Goal: Obtain resource: Download file/media

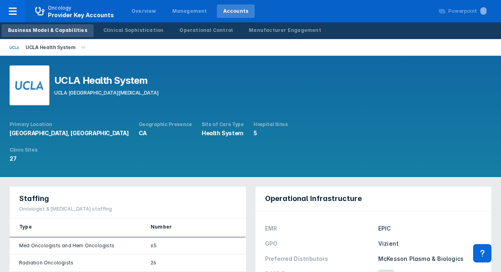
scroll to position [244, 0]
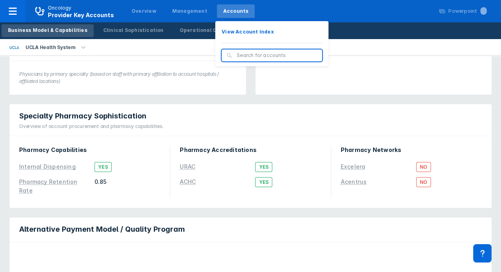
click at [233, 14] on div "Accounts" at bounding box center [235, 11] width 25 height 7
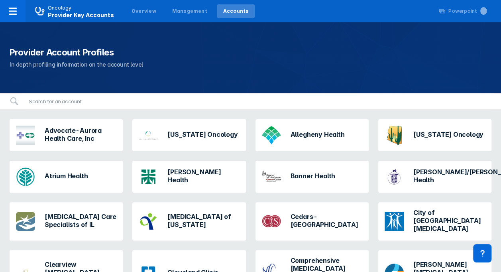
click at [233, 14] on div "Accounts" at bounding box center [235, 11] width 25 height 7
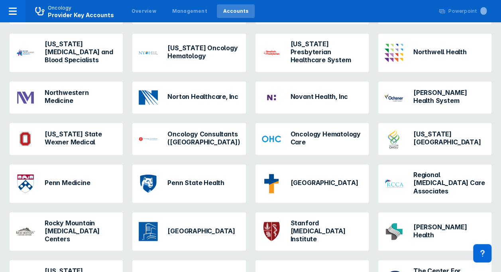
scroll to position [703, 0]
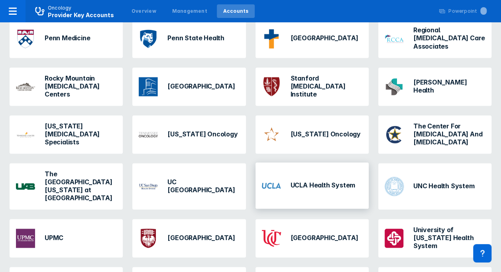
click at [302, 162] on div "UCLA Health System" at bounding box center [311, 185] width 113 height 46
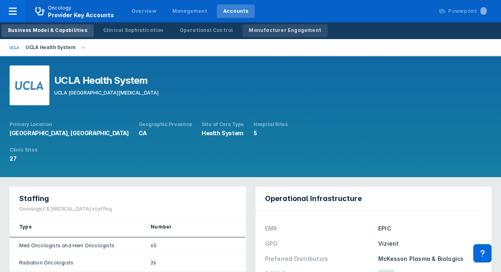
click at [248, 29] on div "Manufacturer Engagement" at bounding box center [284, 30] width 72 height 7
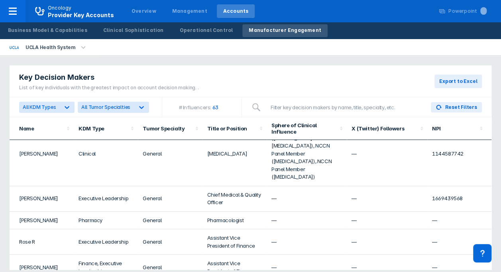
scroll to position [1445, 0]
click at [307, 229] on td "—" at bounding box center [306, 241] width 80 height 25
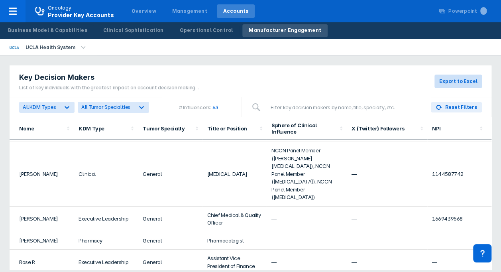
click at [452, 81] on span "Export to Excel" at bounding box center [458, 81] width 38 height 7
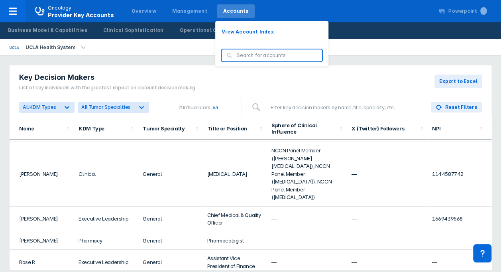
click at [223, 7] on div "Accounts" at bounding box center [236, 11] width 38 height 14
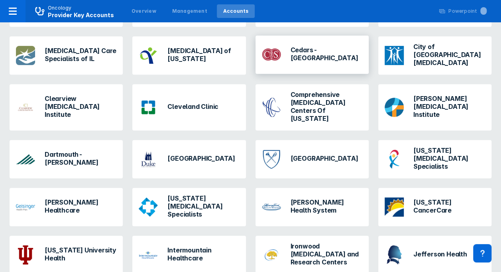
scroll to position [143, 0]
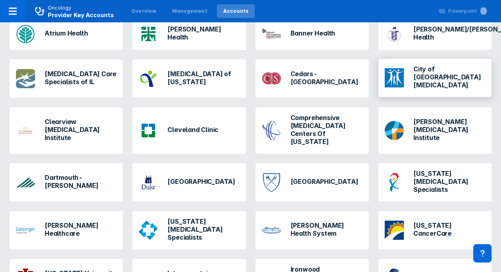
click at [443, 92] on div "City of [GEOGRAPHIC_DATA][MEDICAL_DATA]" at bounding box center [434, 78] width 107 height 32
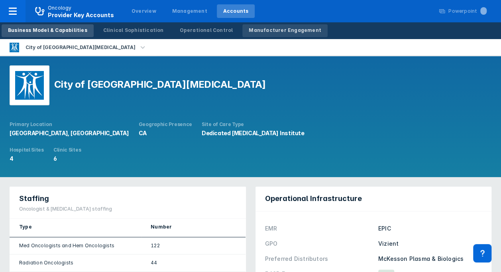
click at [289, 29] on div "Manufacturer Engagement" at bounding box center [284, 30] width 72 height 7
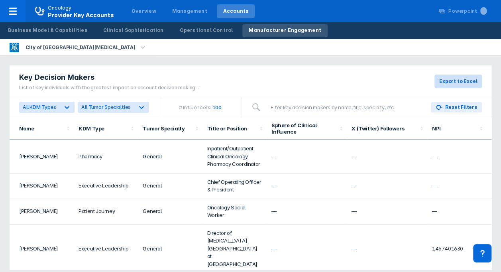
click at [471, 85] on button "Export to Excel" at bounding box center [457, 81] width 47 height 14
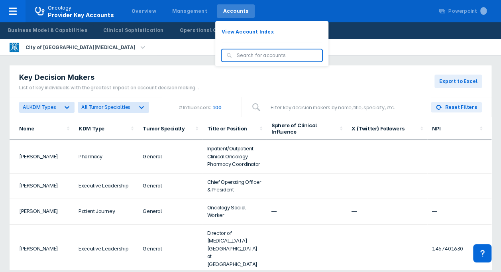
click at [223, 10] on div "Accounts" at bounding box center [235, 11] width 25 height 7
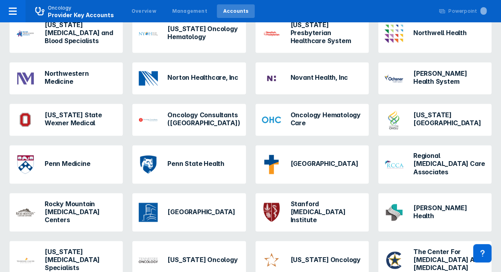
scroll to position [578, 0]
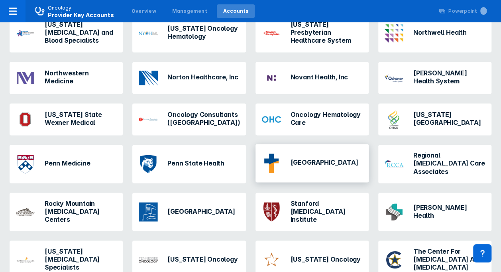
click at [299, 150] on div "[GEOGRAPHIC_DATA]" at bounding box center [309, 162] width 103 height 25
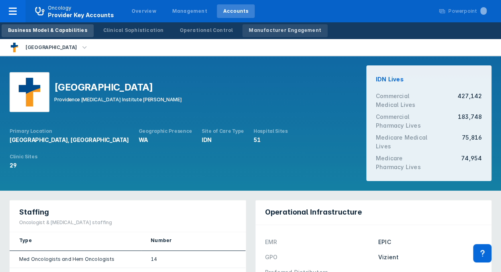
click at [258, 29] on div "Manufacturer Engagement" at bounding box center [284, 30] width 72 height 7
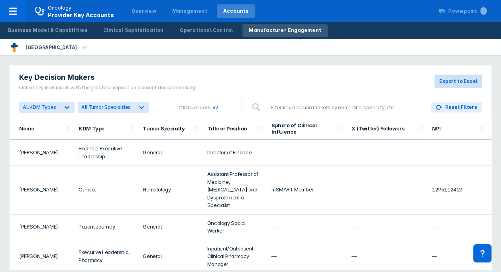
click at [453, 83] on span "Export to Excel" at bounding box center [458, 81] width 38 height 7
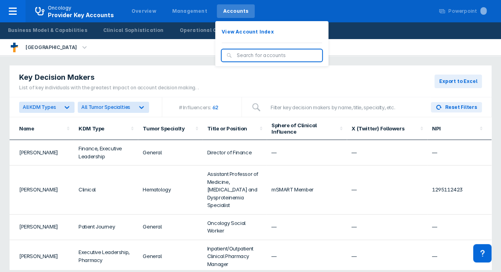
click at [238, 8] on div "Accounts" at bounding box center [236, 11] width 38 height 14
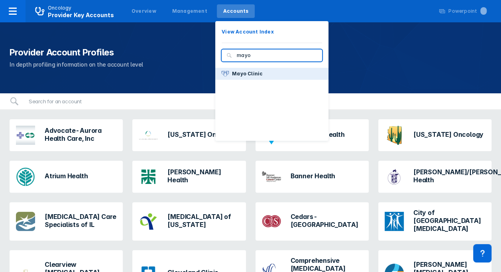
type input "mayo"
click at [265, 72] on button "Mayo Clinic" at bounding box center [271, 74] width 113 height 12
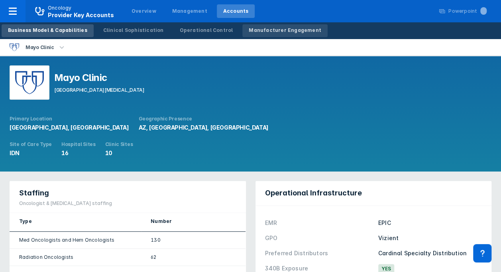
click at [248, 28] on div "Manufacturer Engagement" at bounding box center [284, 30] width 72 height 7
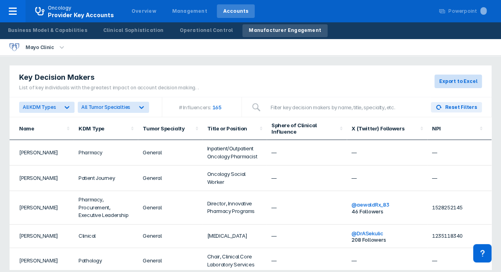
click at [455, 79] on span "Export to Excel" at bounding box center [458, 81] width 38 height 7
click at [216, 72] on div "Key Decision Makers List of key individuals with the greatest impact on account…" at bounding box center [250, 81] width 481 height 32
click at [458, 80] on span "Export to Excel" at bounding box center [458, 81] width 38 height 7
click at [464, 87] on button "Export to Excel" at bounding box center [457, 81] width 47 height 14
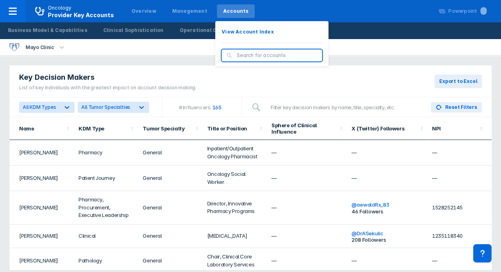
click at [217, 7] on div "Accounts" at bounding box center [236, 11] width 38 height 14
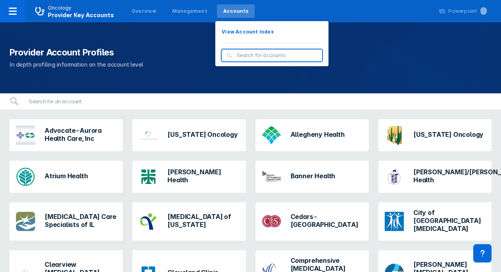
click at [242, 55] on input "search" at bounding box center [277, 55] width 80 height 7
click at [238, 55] on input "search" at bounding box center [277, 55] width 80 height 7
click at [237, 51] on div at bounding box center [271, 55] width 100 height 12
click at [238, 55] on input "search" at bounding box center [277, 55] width 80 height 7
click at [237, 53] on input "search" at bounding box center [277, 55] width 80 height 7
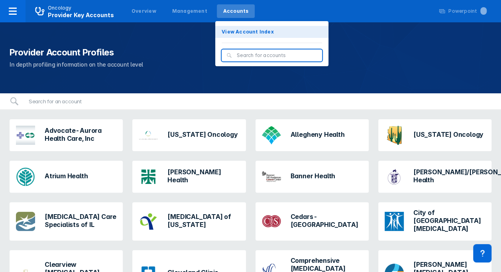
click at [230, 31] on p "View Account Index" at bounding box center [247, 31] width 52 height 7
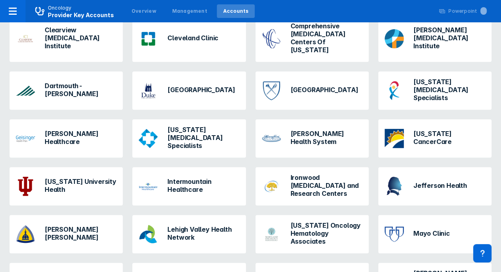
scroll to position [236, 0]
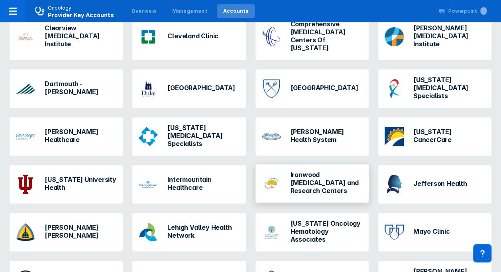
click at [303, 170] on div "Ironwood [MEDICAL_DATA] and Research Centers" at bounding box center [326, 182] width 72 height 25
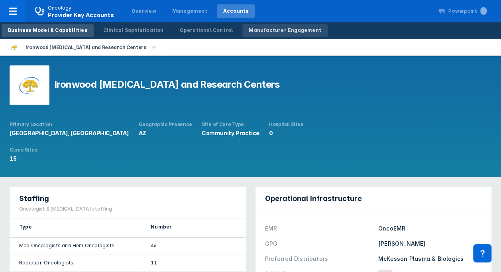
click at [276, 29] on div "Manufacturer Engagement" at bounding box center [284, 30] width 72 height 7
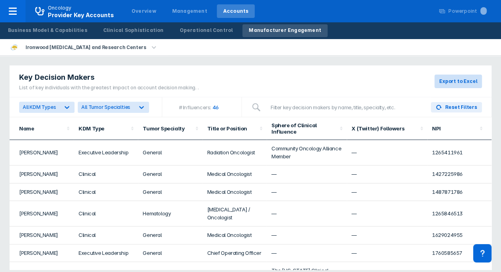
click at [450, 83] on span "Export to Excel" at bounding box center [458, 81] width 38 height 7
click at [469, 85] on button "Export to Excel" at bounding box center [457, 81] width 47 height 14
click at [466, 78] on span "Export to Excel" at bounding box center [458, 81] width 38 height 7
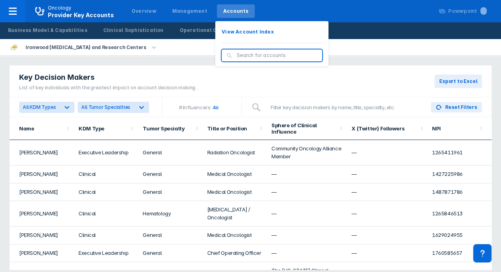
click at [237, 57] on input "search" at bounding box center [277, 55] width 80 height 7
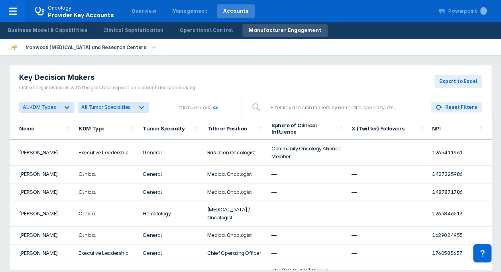
scroll to position [7, 0]
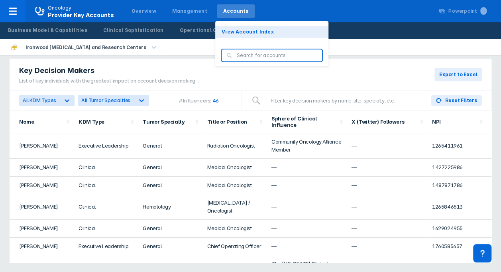
click at [241, 33] on p "View Account Index" at bounding box center [247, 31] width 52 height 7
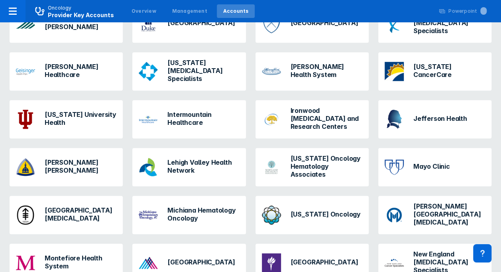
scroll to position [300, 0]
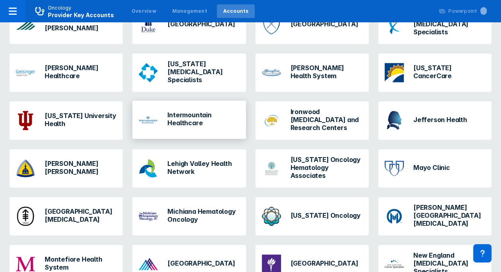
click at [202, 107] on div "Intermountain Healthcare" at bounding box center [188, 119] width 107 height 25
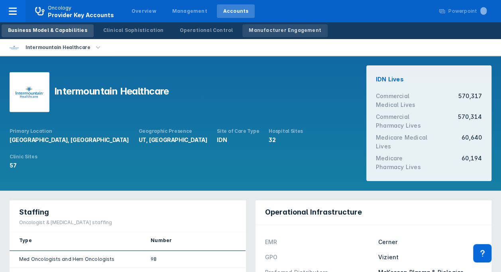
click at [256, 31] on div "Manufacturer Engagement" at bounding box center [284, 30] width 72 height 7
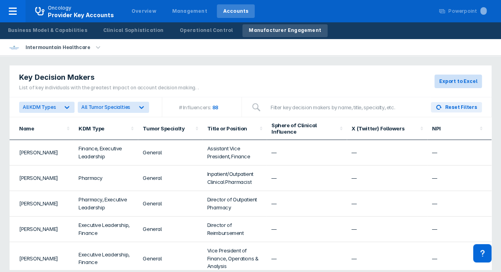
click at [463, 79] on span "Export to Excel" at bounding box center [458, 81] width 38 height 7
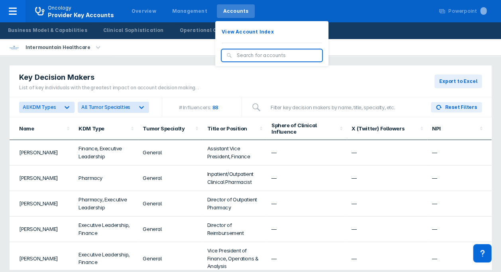
click at [227, 10] on div "Accounts" at bounding box center [235, 11] width 25 height 7
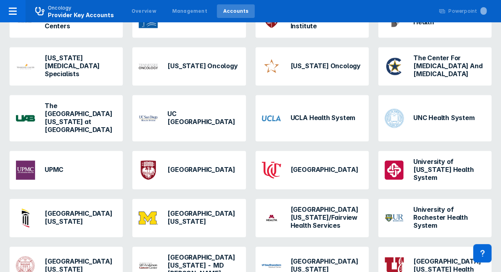
scroll to position [771, 0]
click at [448, 256] on h3 "[GEOGRAPHIC_DATA][US_STATE] Health" at bounding box center [449, 264] width 72 height 16
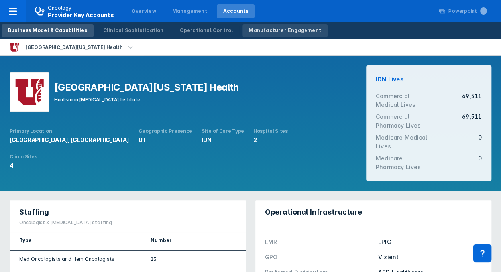
click at [287, 32] on div "Manufacturer Engagement" at bounding box center [284, 30] width 72 height 7
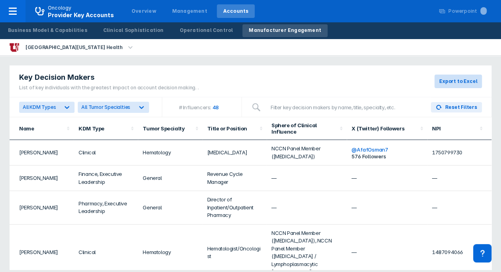
click at [461, 84] on span "Export to Excel" at bounding box center [458, 81] width 38 height 7
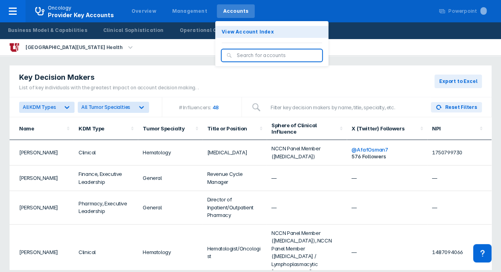
click at [228, 29] on p "View Account Index" at bounding box center [247, 31] width 52 height 7
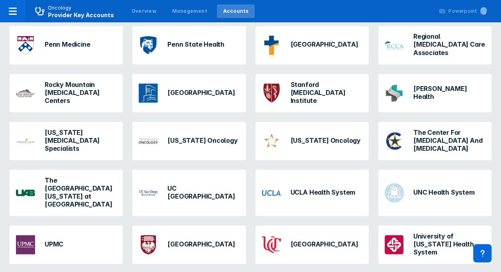
scroll to position [797, 0]
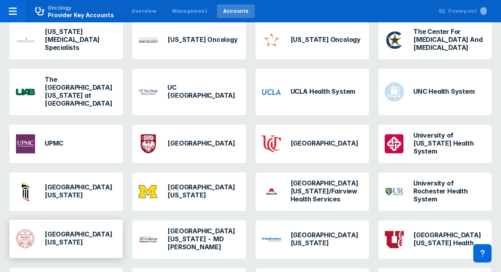
click at [97, 230] on h3 "[GEOGRAPHIC_DATA][US_STATE]" at bounding box center [81, 238] width 72 height 16
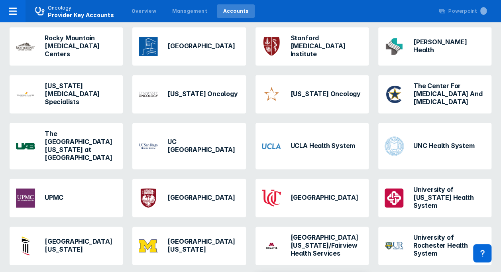
scroll to position [743, 0]
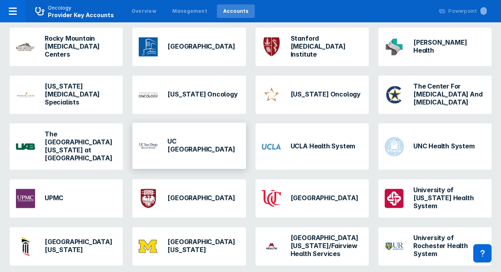
click at [211, 133] on div "UC [GEOGRAPHIC_DATA]" at bounding box center [188, 145] width 107 height 25
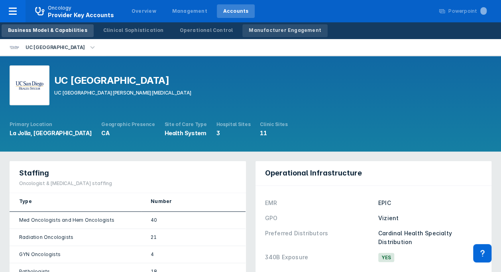
click at [278, 31] on div "Manufacturer Engagement" at bounding box center [284, 30] width 72 height 7
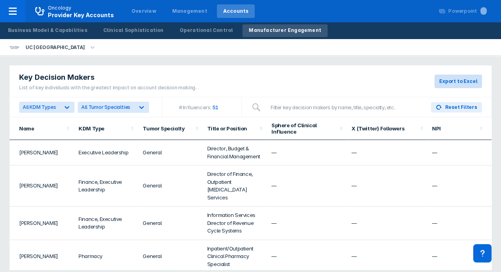
click at [463, 80] on span "Export to Excel" at bounding box center [458, 81] width 38 height 7
click at [262, 77] on div "Key Decision Makers List of key individuals with the greatest impact on account…" at bounding box center [250, 81] width 481 height 32
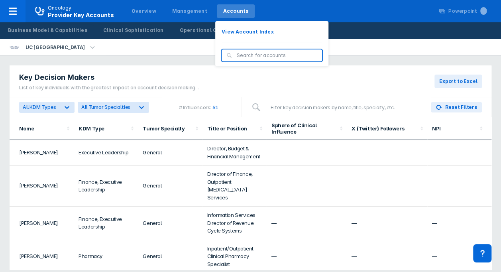
click at [223, 9] on div "Accounts" at bounding box center [235, 11] width 25 height 7
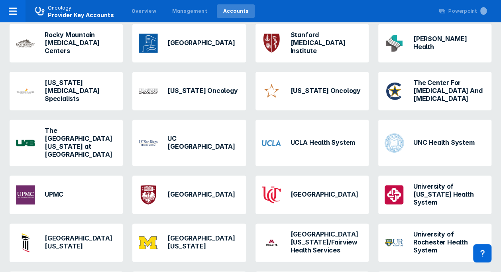
scroll to position [797, 0]
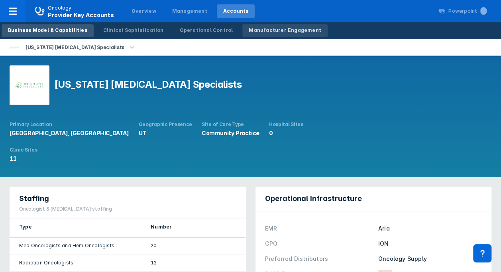
click at [248, 30] on div "Manufacturer Engagement" at bounding box center [284, 30] width 72 height 7
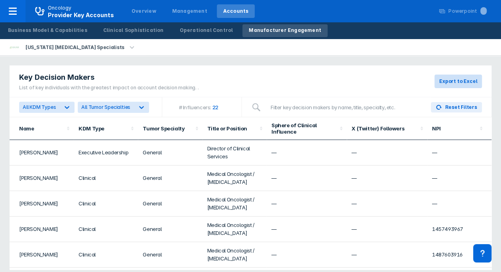
click at [462, 82] on span "Export to Excel" at bounding box center [458, 81] width 38 height 7
click at [225, 90] on div "Key Decision Makers List of key individuals with the greatest impact on account…" at bounding box center [250, 81] width 481 height 32
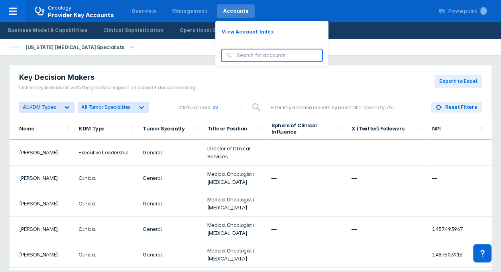
click at [223, 10] on div "Accounts" at bounding box center [235, 11] width 25 height 7
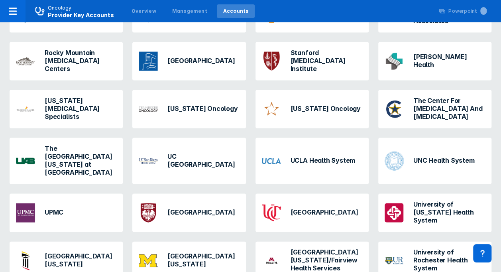
scroll to position [659, 0]
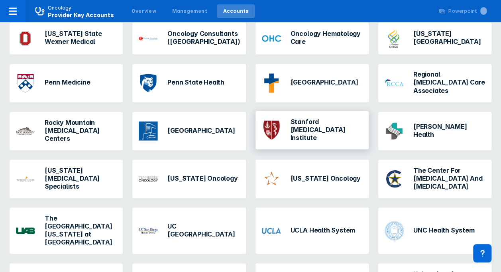
click at [317, 117] on h3 "Stanford [MEDICAL_DATA] Institute" at bounding box center [326, 129] width 72 height 24
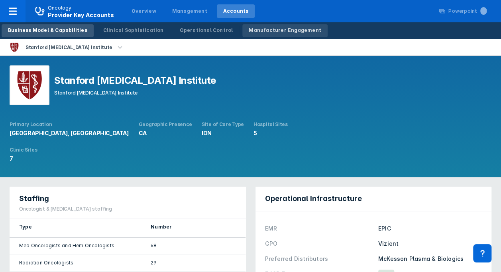
click at [258, 34] on link "Manufacturer Engagement" at bounding box center [284, 30] width 85 height 13
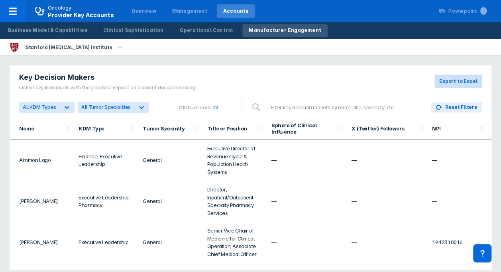
click at [452, 87] on button "Export to Excel" at bounding box center [457, 81] width 47 height 14
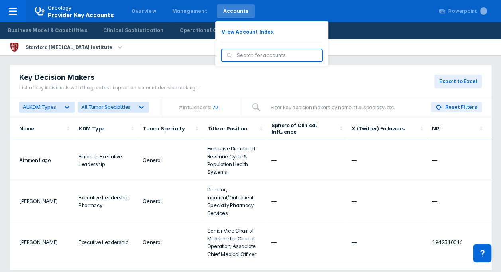
click at [233, 15] on div "Accounts" at bounding box center [236, 11] width 38 height 14
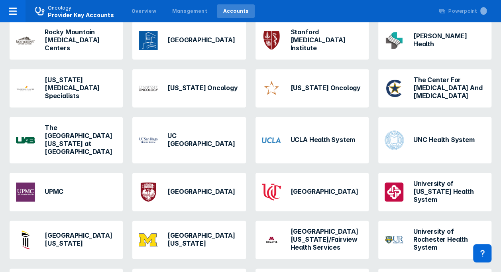
scroll to position [797, 0]
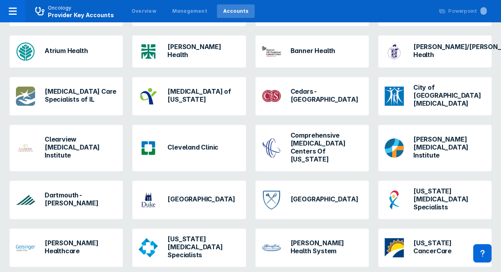
scroll to position [0, 0]
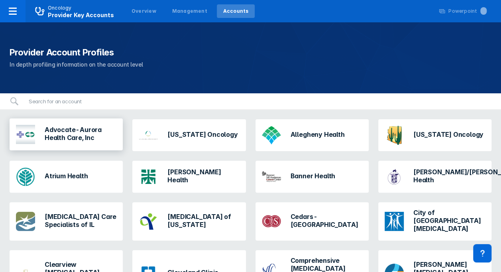
click at [73, 134] on h3 "Advocate-Aurora Health Care, Inc" at bounding box center [81, 133] width 72 height 16
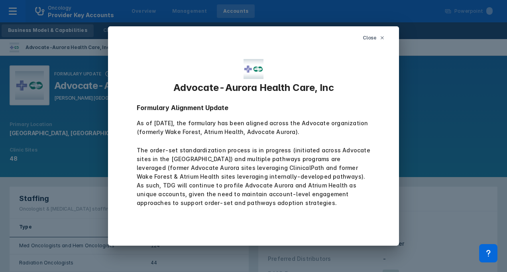
click at [389, 41] on button "Close" at bounding box center [373, 38] width 31 height 14
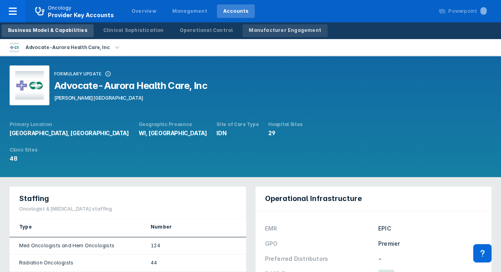
click at [252, 36] on link "Manufacturer Engagement" at bounding box center [284, 30] width 85 height 13
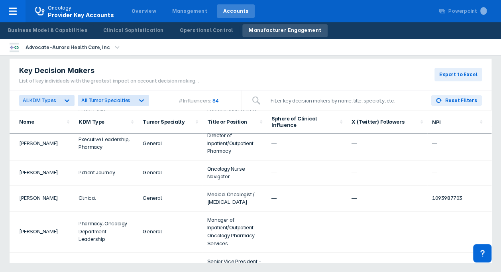
scroll to position [2282, 0]
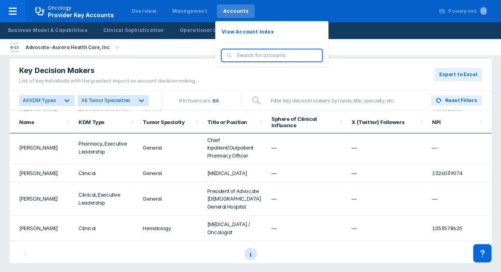
click at [223, 12] on div "Accounts" at bounding box center [235, 11] width 25 height 7
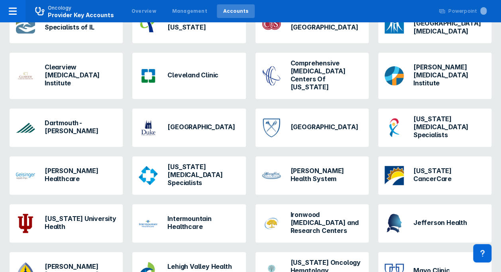
scroll to position [198, 0]
